Goal: Task Accomplishment & Management: Use online tool/utility

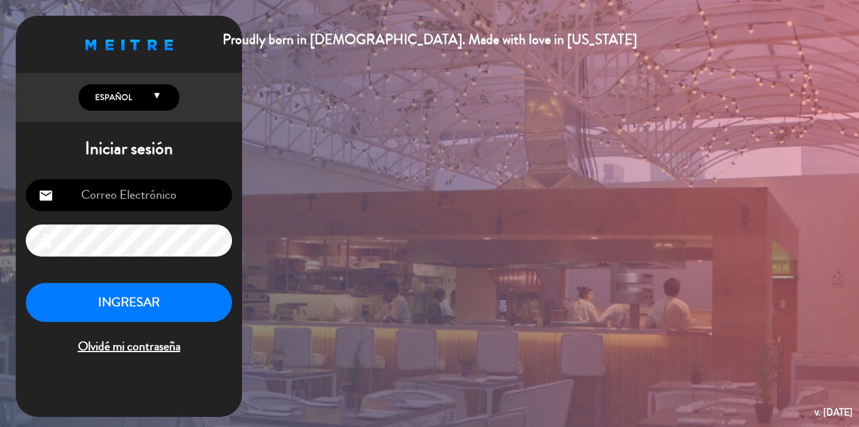
type input "[EMAIL_ADDRESS][DOMAIN_NAME]"
click at [131, 296] on button "INGRESAR" at bounding box center [129, 303] width 206 height 40
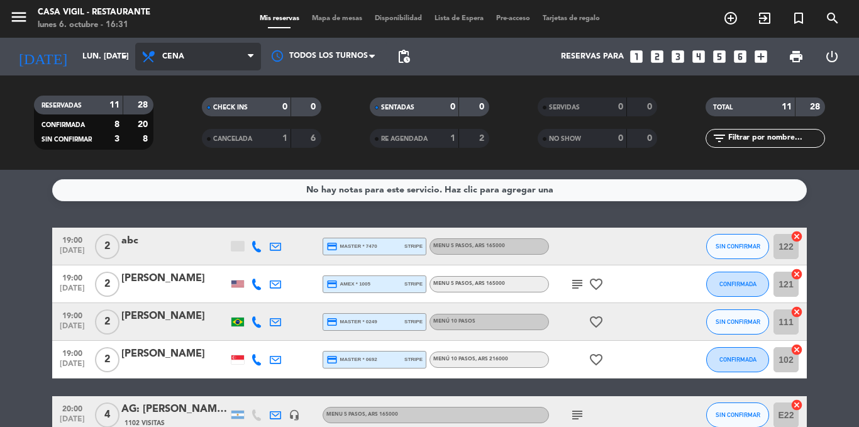
click at [163, 52] on span "Cena" at bounding box center [198, 57] width 126 height 28
click at [182, 110] on div "menu Casa [PERSON_NAME] - Restaurante lunes 6. octubre - 16:31 Mis reservas Map…" at bounding box center [429, 85] width 859 height 170
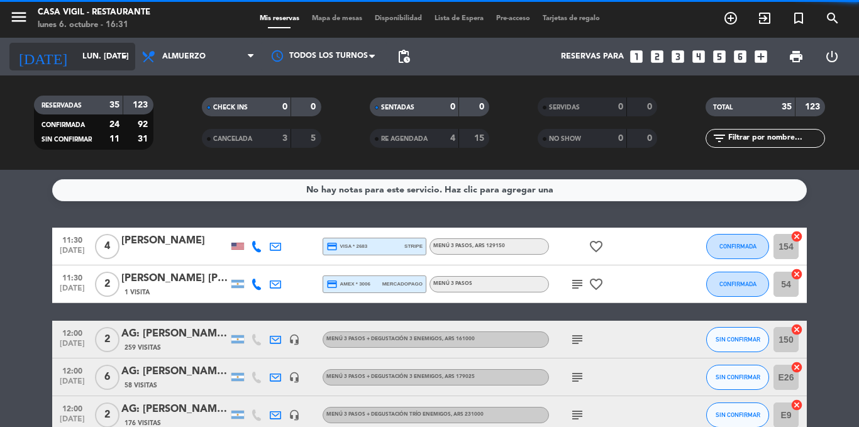
click at [76, 52] on input "lun. [DATE]" at bounding box center [129, 56] width 106 height 21
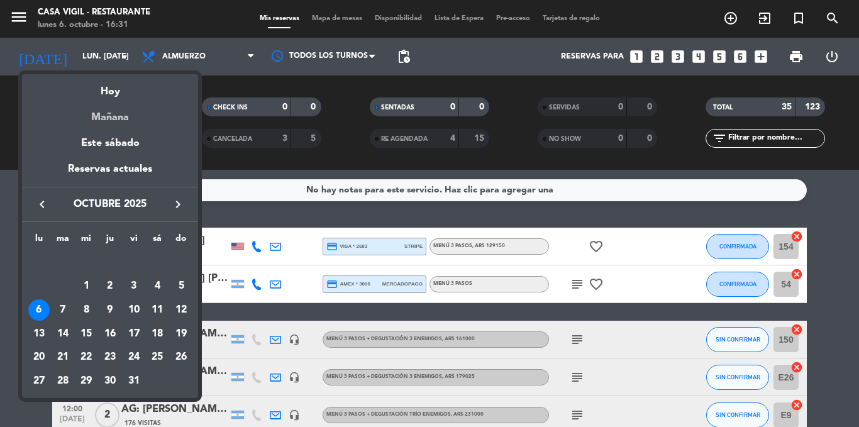
click at [118, 114] on div "Mañana" at bounding box center [110, 113] width 176 height 26
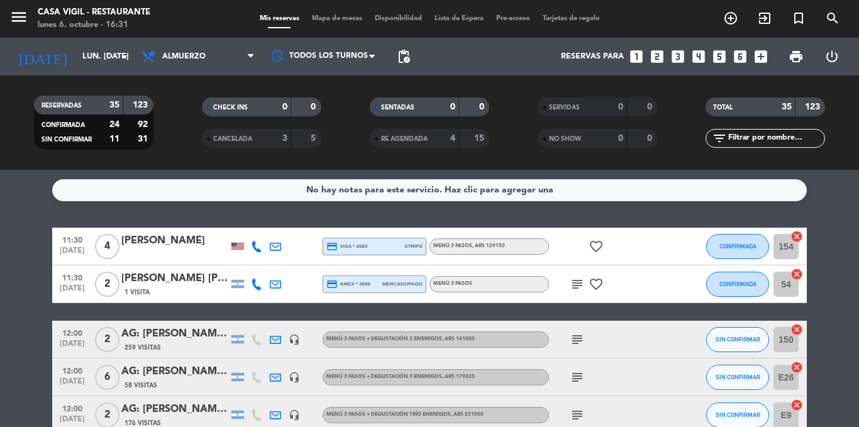
type input "[DATE] oct."
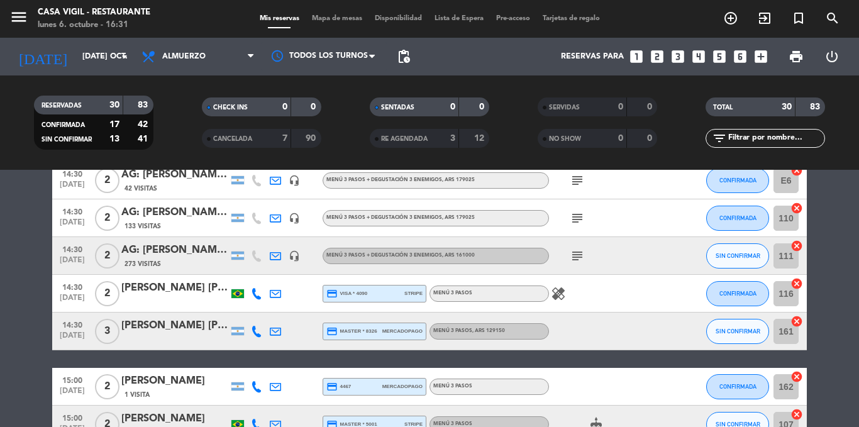
scroll to position [1069, 0]
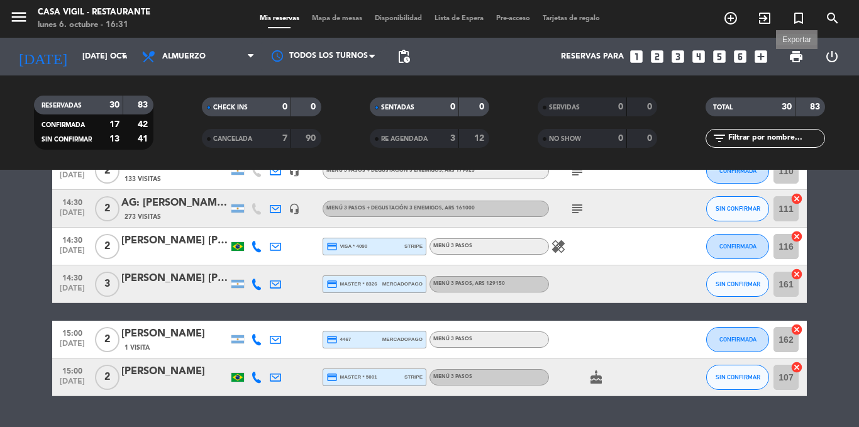
click at [793, 56] on span "print" at bounding box center [796, 56] width 15 height 15
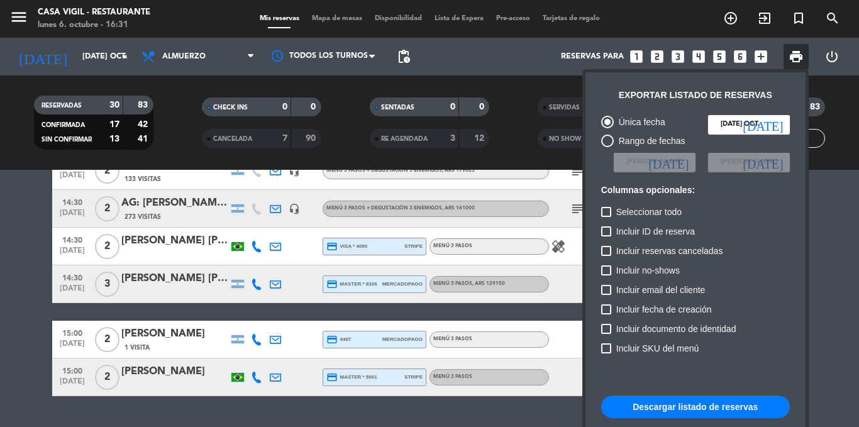
scroll to position [63, 0]
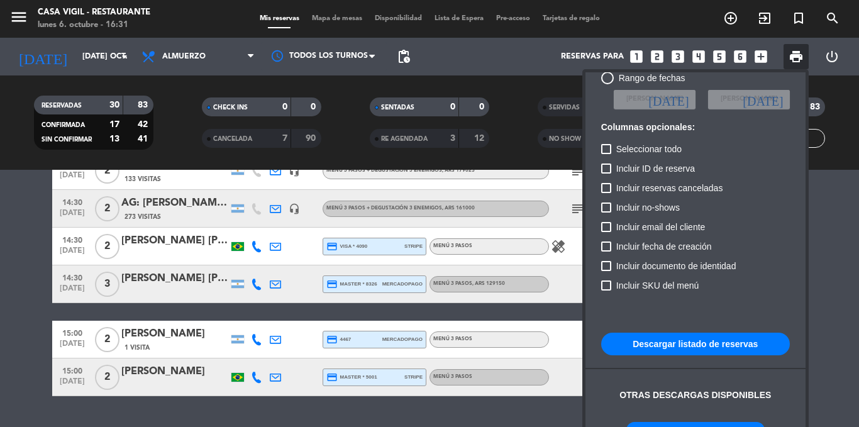
click at [714, 424] on button "Escalonamiento de cubiertos" at bounding box center [695, 430] width 138 height 16
click at [699, 423] on button "Escalonamiento de cubiertos" at bounding box center [695, 430] width 138 height 16
